Goal: Information Seeking & Learning: Learn about a topic

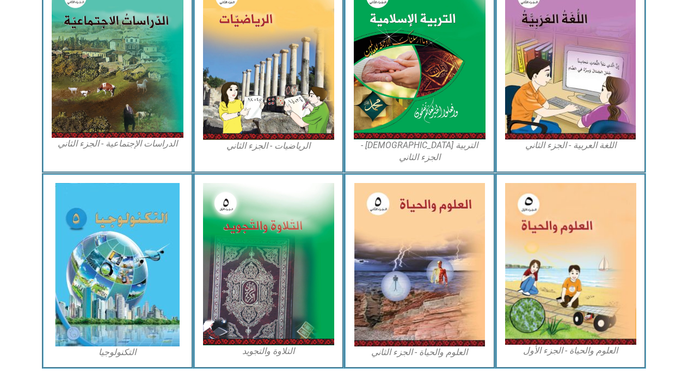
scroll to position [603, 0]
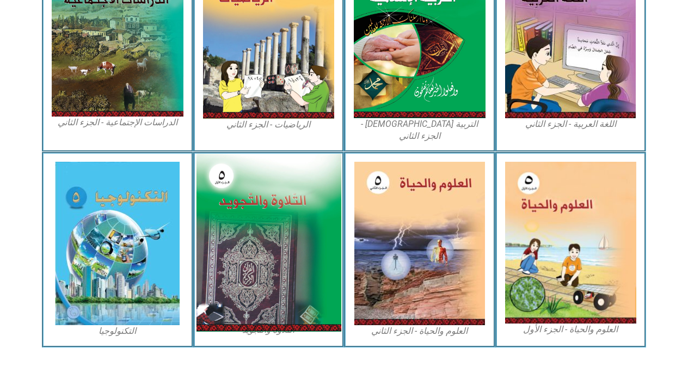
click at [307, 225] on img at bounding box center [268, 243] width 145 height 178
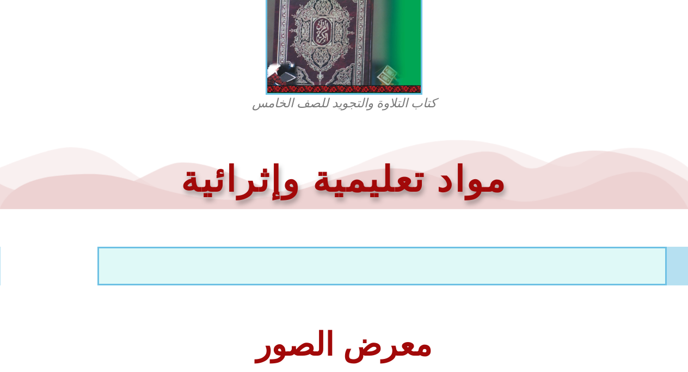
scroll to position [426, 0]
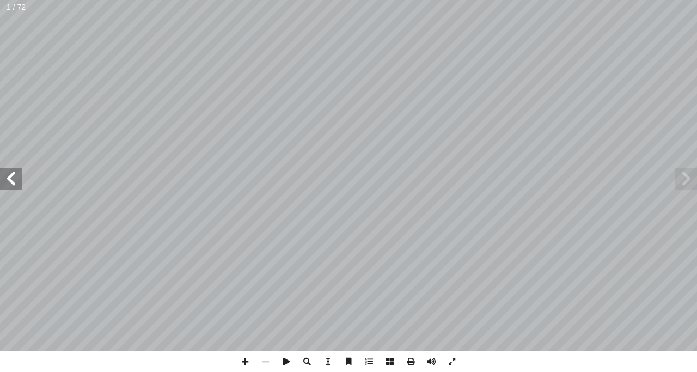
click at [15, 181] on span at bounding box center [11, 179] width 22 height 22
click at [683, 180] on span at bounding box center [686, 179] width 22 height 22
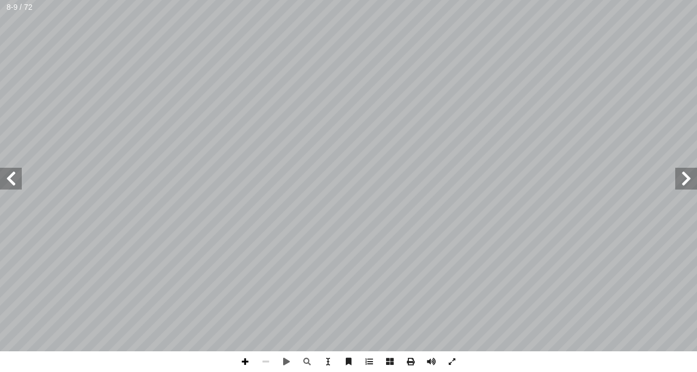
click at [250, 365] on span at bounding box center [245, 361] width 21 height 21
click at [518, 99] on html "الصفحة الرئيسية الصف الأول الصف الثاني الصف الثالث الصف الرابع الصف الخامس الصف…" at bounding box center [348, 49] width 697 height 99
click at [9, 179] on span at bounding box center [11, 179] width 22 height 22
click at [12, 184] on span at bounding box center [11, 179] width 22 height 22
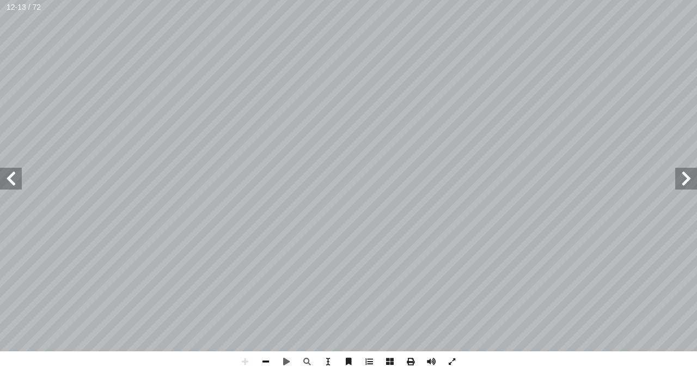
click at [266, 360] on span at bounding box center [265, 361] width 21 height 21
click at [686, 170] on span at bounding box center [686, 179] width 22 height 22
click at [247, 362] on span at bounding box center [245, 361] width 21 height 21
click at [10, 175] on span at bounding box center [11, 179] width 22 height 22
click at [10, 178] on span at bounding box center [11, 179] width 22 height 22
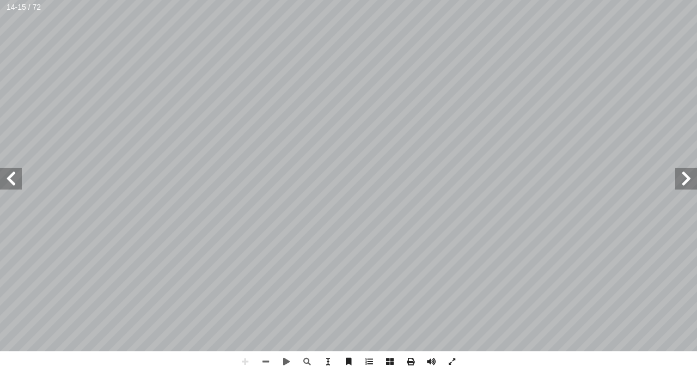
click at [13, 175] on span at bounding box center [11, 179] width 22 height 22
